Goal: Find specific page/section: Find specific page/section

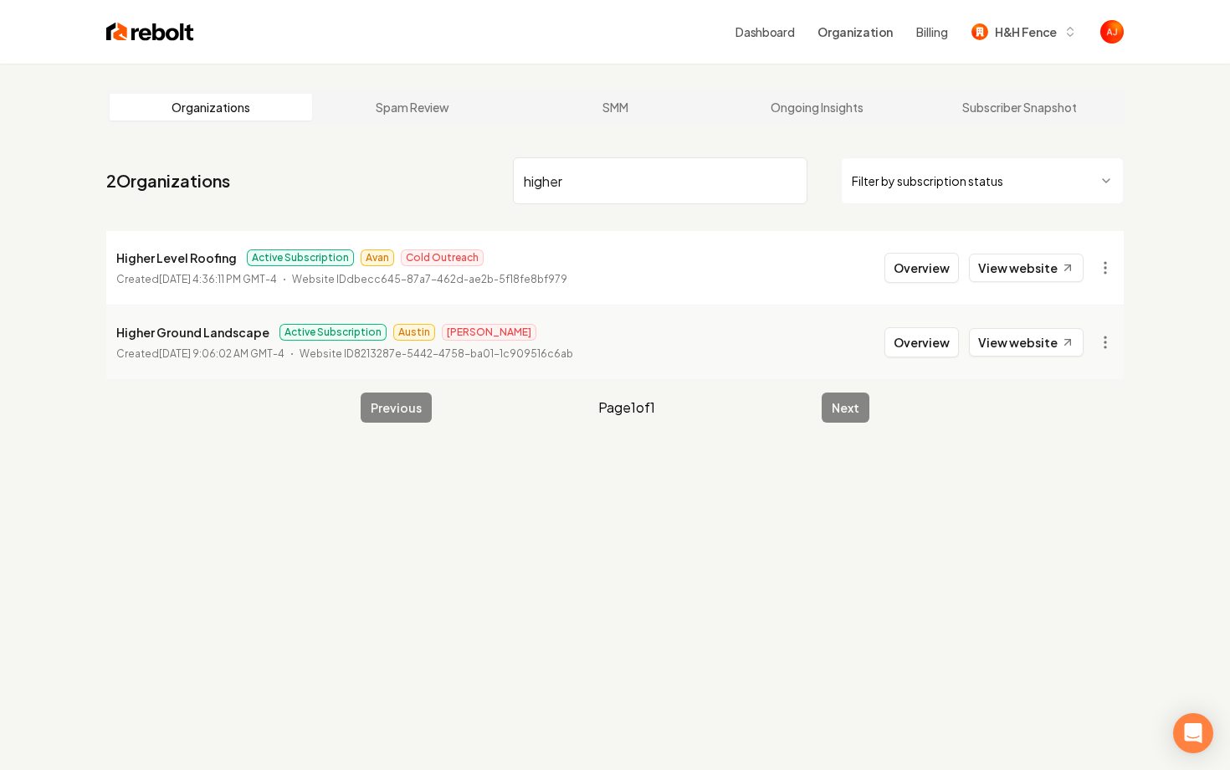
click at [426, 195] on nav "2 Organizations higher Filter by subscription status" at bounding box center [614, 188] width 1017 height 74
click at [533, 182] on input "higher" at bounding box center [660, 180] width 294 height 47
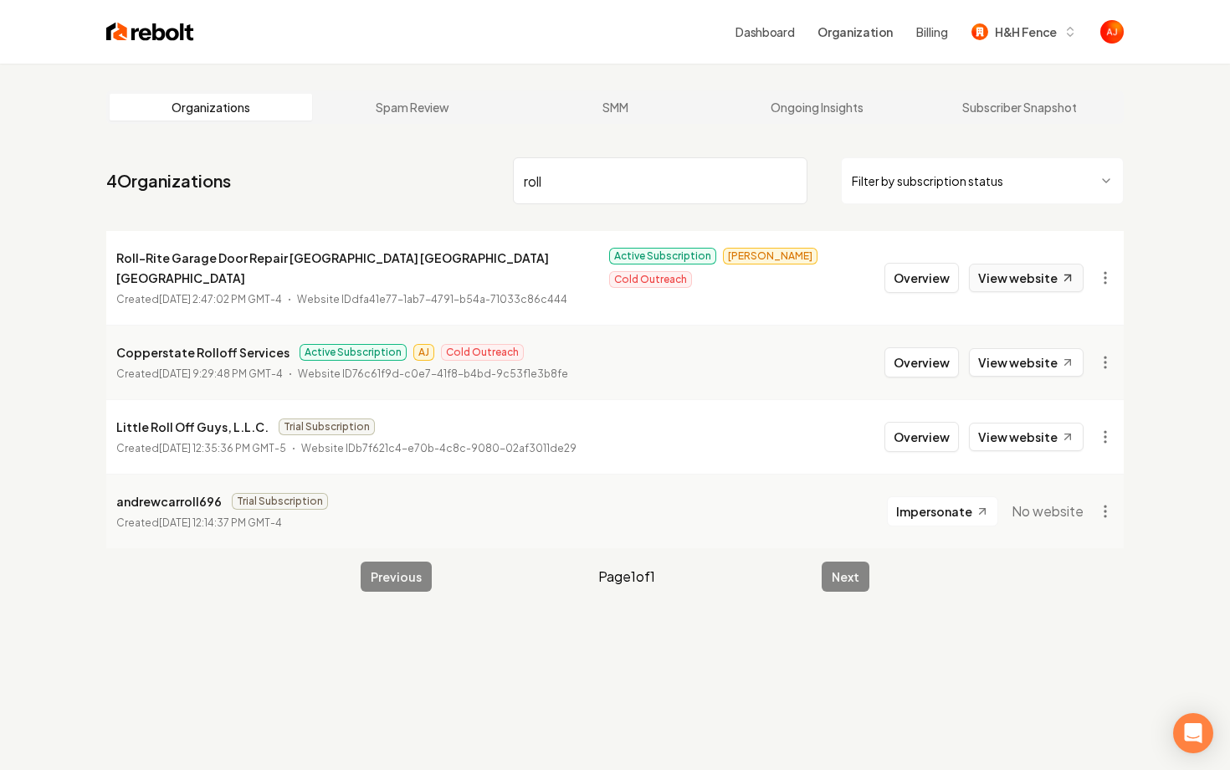
type input "roll"
click at [1016, 281] on link "View website" at bounding box center [1026, 278] width 115 height 28
